Goal: Information Seeking & Learning: Learn about a topic

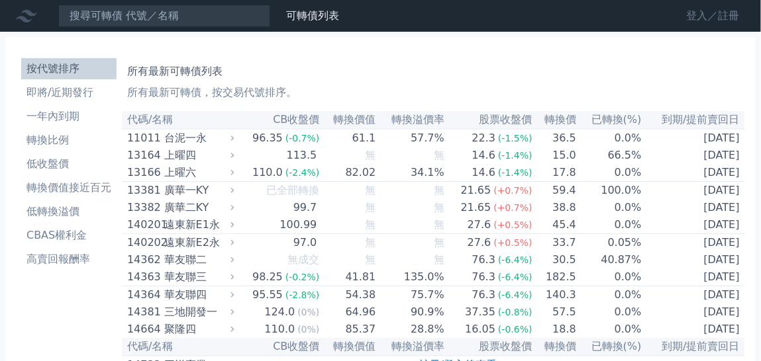
click at [719, 13] on link "登入／註冊" at bounding box center [713, 15] width 74 height 21
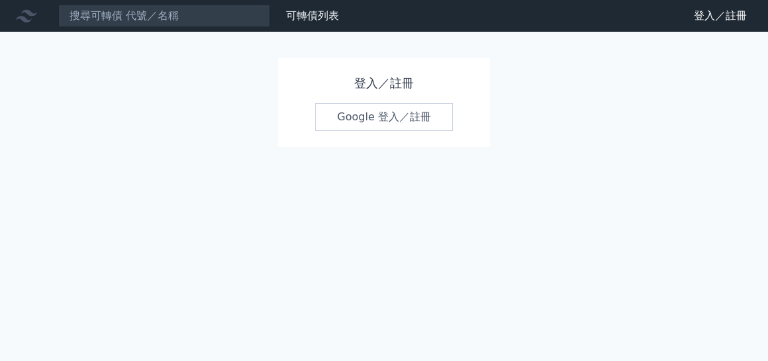
click at [366, 103] on link "Google 登入／註冊" at bounding box center [384, 117] width 138 height 28
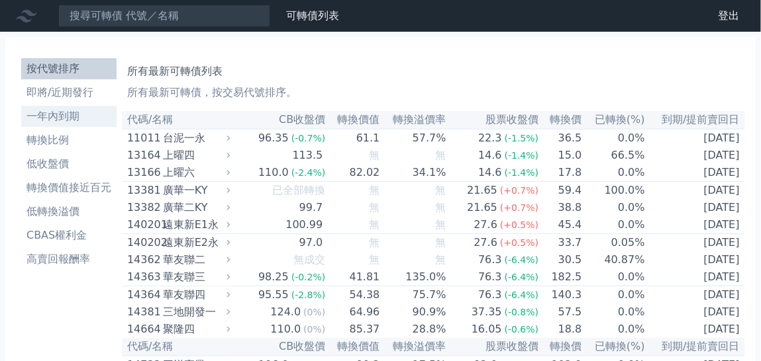
click at [117, 109] on li "一年內到期" at bounding box center [68, 117] width 95 height 16
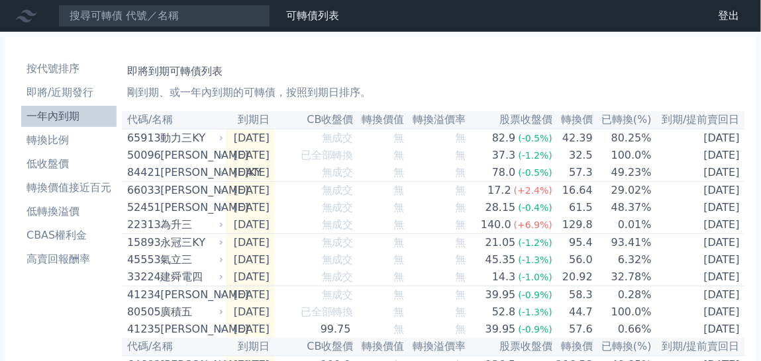
click at [432, 111] on th "轉換溢價率" at bounding box center [436, 120] width 62 height 18
click at [405, 111] on th "轉換價值" at bounding box center [379, 120] width 51 height 18
click at [117, 204] on li "低轉換溢價" at bounding box center [68, 212] width 95 height 16
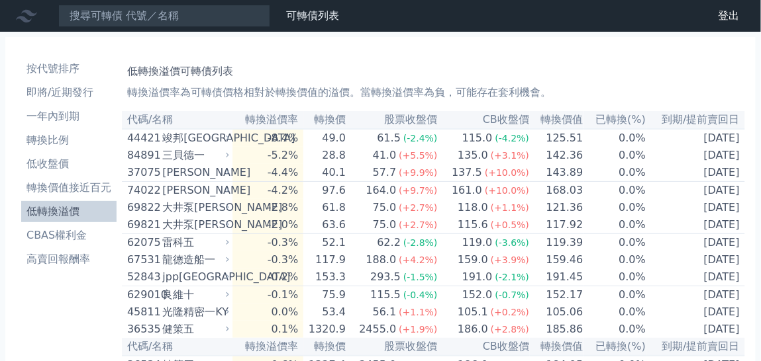
click at [303, 111] on th "轉換溢價率" at bounding box center [267, 120] width 71 height 18
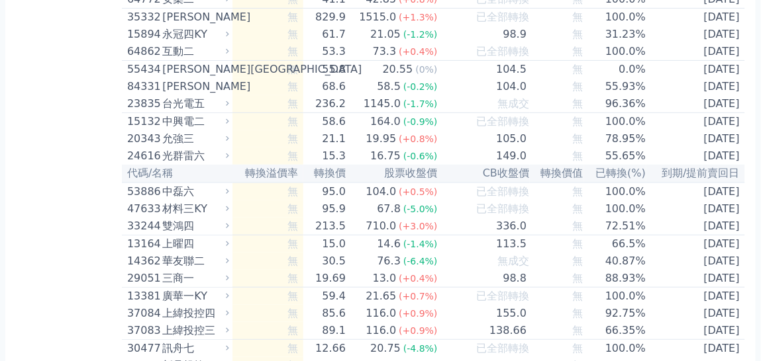
scroll to position [2780, 0]
